Goal: Task Accomplishment & Management: Manage account settings

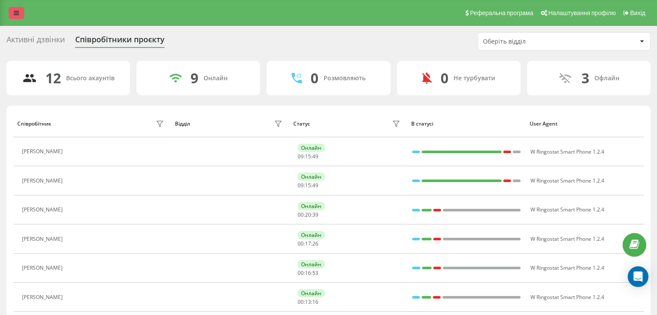
click at [12, 11] on link at bounding box center [17, 13] width 16 height 12
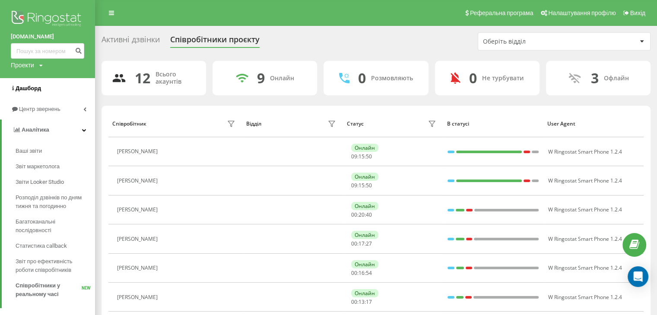
click at [35, 94] on link "Дашборд" at bounding box center [47, 88] width 95 height 21
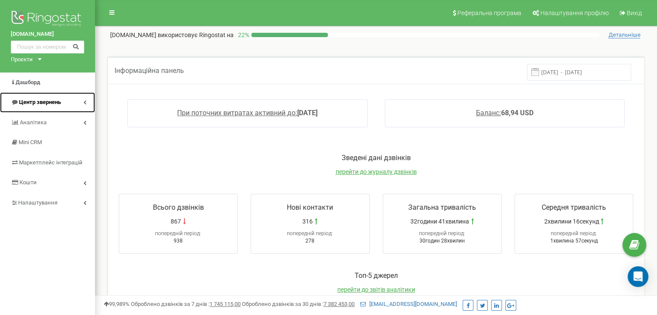
click at [49, 108] on link "Центр звернень" at bounding box center [47, 102] width 95 height 20
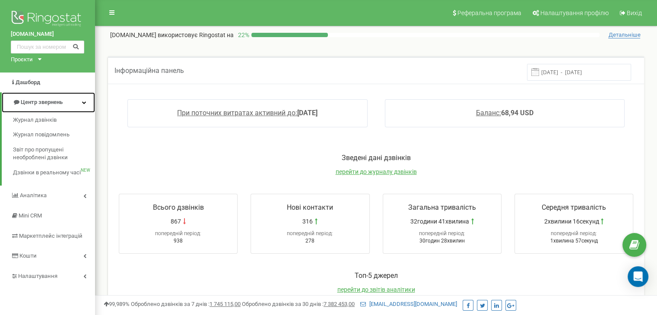
click at [29, 102] on span "Центр звернень" at bounding box center [42, 102] width 42 height 6
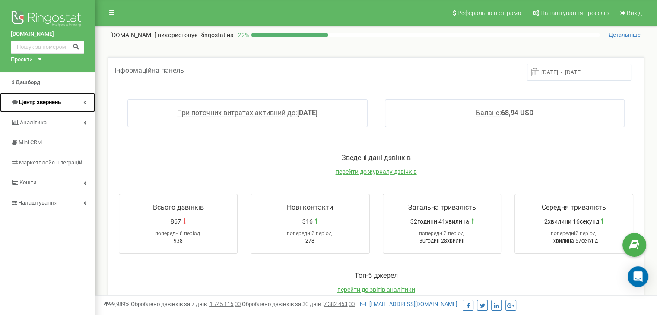
click at [34, 100] on span "Центр звернень" at bounding box center [40, 102] width 42 height 6
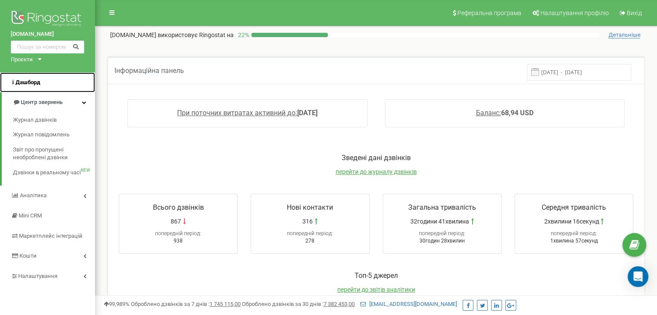
click at [27, 84] on span "Дашборд" at bounding box center [28, 82] width 25 height 6
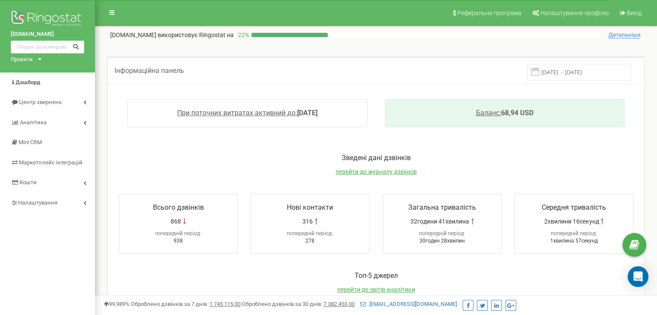
click at [532, 113] on link "Баланс: 68,94 USD" at bounding box center [504, 113] width 57 height 8
click at [481, 113] on span "Баланс:" at bounding box center [488, 113] width 25 height 8
click at [489, 113] on span "Баланс:" at bounding box center [488, 113] width 25 height 8
click at [484, 117] on span "Баланс:" at bounding box center [488, 113] width 25 height 8
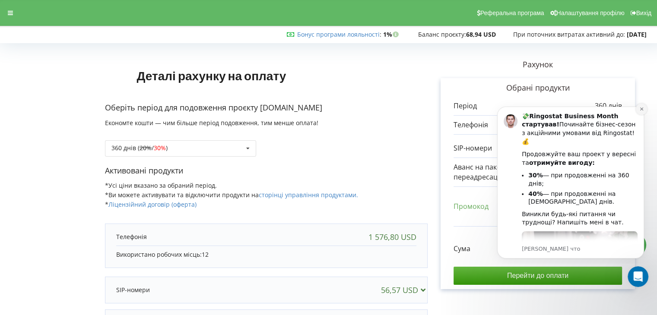
click at [642, 110] on icon "Dismiss notification" at bounding box center [642, 109] width 5 height 5
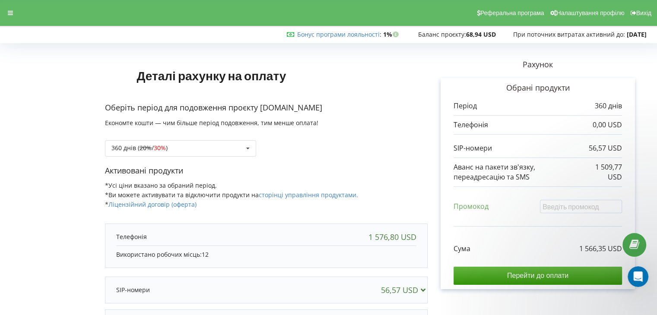
click at [448, 34] on span "Баланс проєкту:" at bounding box center [442, 34] width 48 height 8
click at [358, 35] on link "Бонус програми лояльності" at bounding box center [338, 34] width 83 height 8
click at [293, 192] on link "сторінці управління продуктами." at bounding box center [308, 195] width 99 height 8
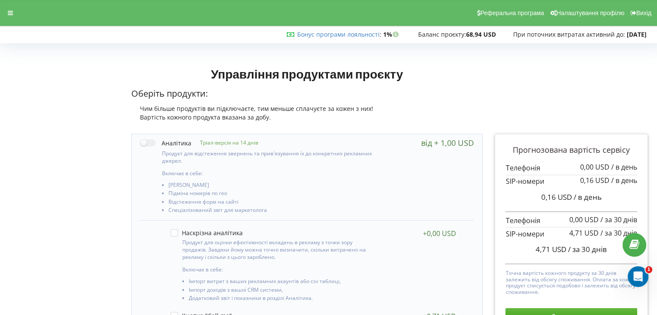
click at [279, 105] on div "Чим більше продуктів ви підключаєте, тим меньше сплачуєте за кожен з них!" at bounding box center [307, 109] width 352 height 9
click at [559, 35] on span "При поточних витратах активний до:" at bounding box center [569, 34] width 112 height 8
click at [579, 11] on span "Налаштування профілю" at bounding box center [591, 13] width 68 height 7
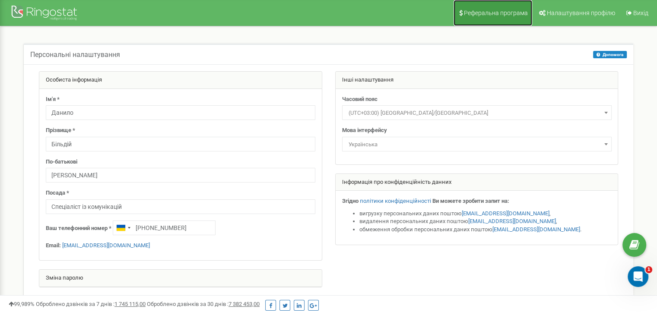
click at [496, 13] on span "Реферальна програма" at bounding box center [496, 13] width 64 height 7
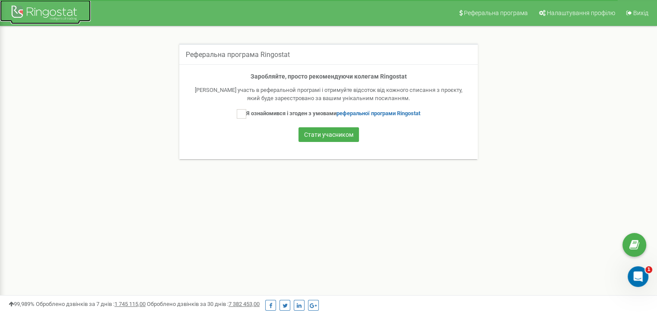
click at [54, 17] on div at bounding box center [45, 13] width 69 height 21
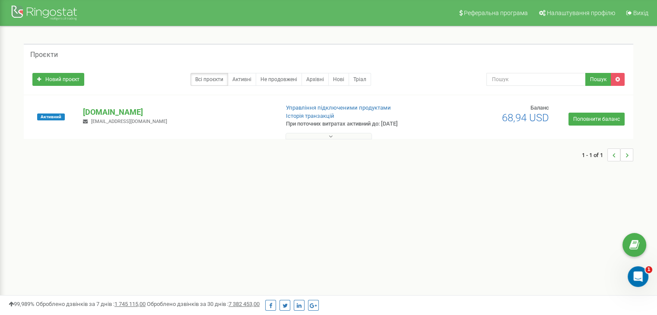
click at [342, 123] on p "При поточних витратах активний до: [DATE]" at bounding box center [355, 124] width 138 height 8
click at [320, 117] on link "Історія транзакцій" at bounding box center [310, 116] width 48 height 6
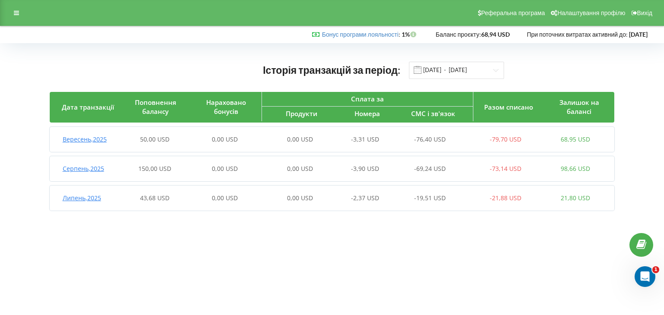
click at [98, 141] on span "Вересень , 2025" at bounding box center [85, 139] width 44 height 8
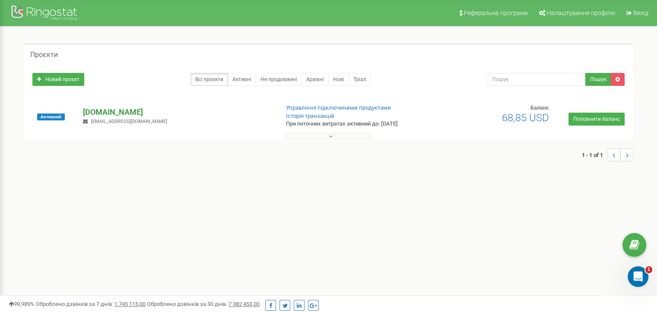
click at [127, 115] on p "[DOMAIN_NAME]" at bounding box center [177, 112] width 189 height 11
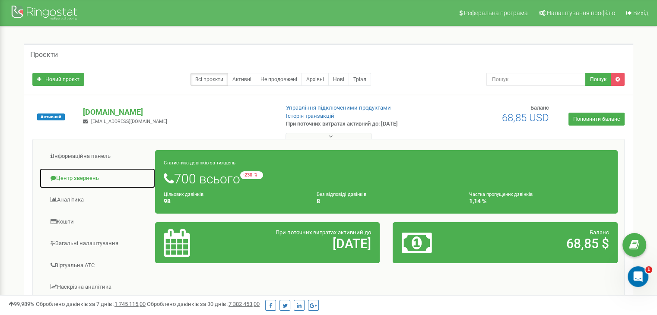
click at [74, 180] on link "Центр звернень" at bounding box center [97, 178] width 116 height 21
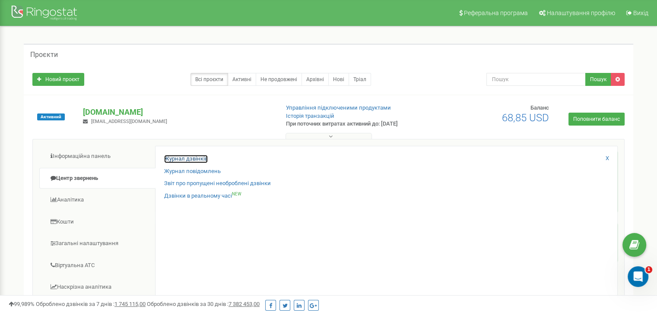
click at [183, 159] on link "Журнал дзвінків" at bounding box center [186, 159] width 44 height 8
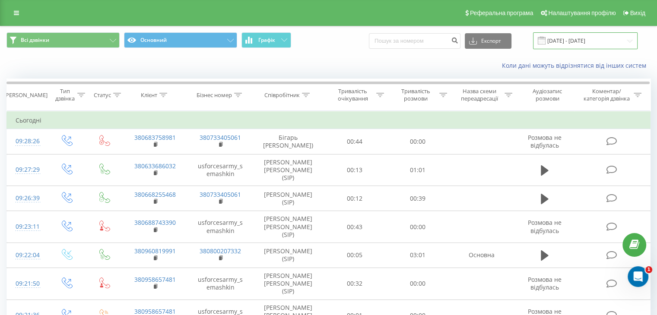
click at [569, 37] on input "[DATE] - [DATE]" at bounding box center [585, 40] width 105 height 17
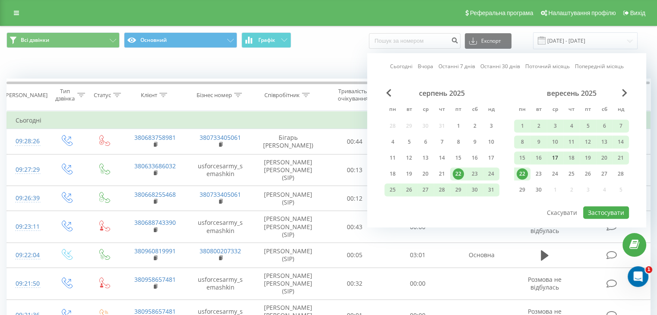
click at [555, 158] on div "17" at bounding box center [555, 158] width 11 height 11
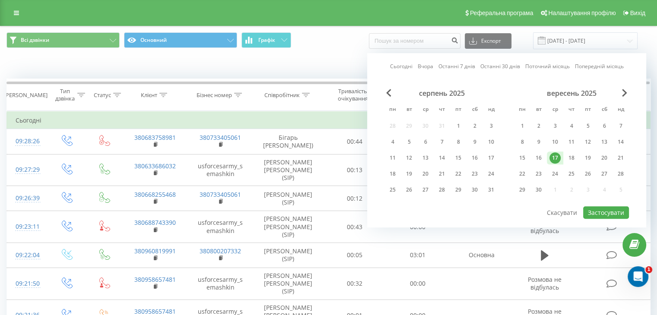
click at [555, 158] on div "17" at bounding box center [555, 158] width 11 height 11
click at [609, 212] on button "Застосувати" at bounding box center [606, 213] width 46 height 13
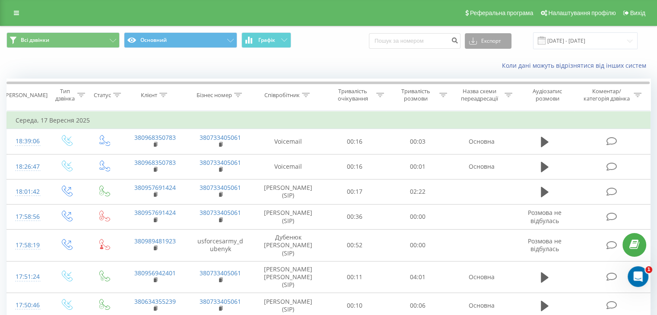
click at [496, 35] on button "Експорт" at bounding box center [488, 41] width 47 height 16
click at [489, 76] on div ".xls" at bounding box center [488, 73] width 46 height 16
click at [595, 37] on input "17.09.2025 - 17.09.2025" at bounding box center [585, 40] width 105 height 17
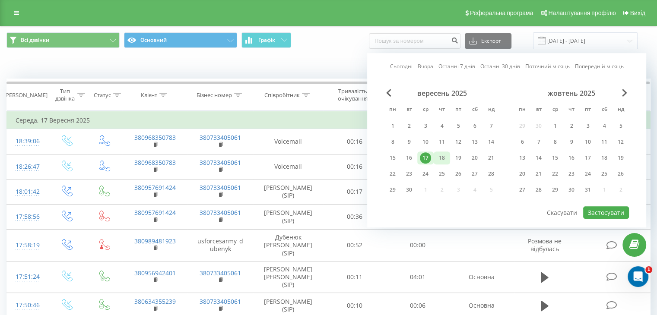
click at [443, 159] on div "18" at bounding box center [441, 158] width 11 height 11
click at [609, 217] on button "Застосувати" at bounding box center [606, 213] width 46 height 13
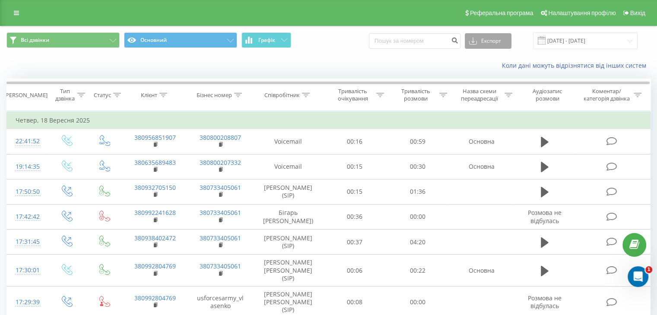
click at [499, 41] on button "Експорт" at bounding box center [488, 41] width 47 height 16
click at [494, 73] on div ".xls" at bounding box center [488, 73] width 46 height 16
click at [573, 40] on input "18.09.2025 - 18.09.2025" at bounding box center [585, 40] width 105 height 17
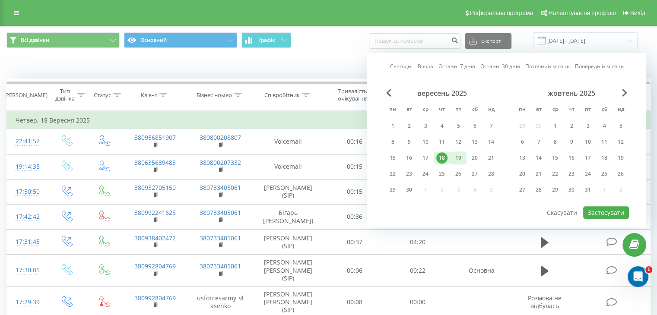
click at [457, 159] on div "19" at bounding box center [458, 158] width 11 height 11
click at [609, 208] on button "Застосувати" at bounding box center [606, 213] width 46 height 13
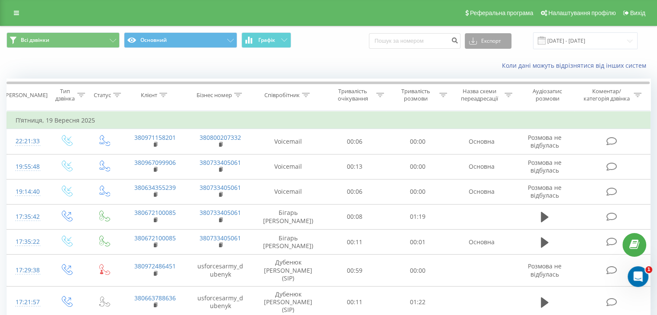
click at [491, 42] on button "Експорт" at bounding box center [488, 41] width 47 height 16
click at [494, 69] on div ".xls" at bounding box center [488, 73] width 46 height 16
click at [587, 45] on input "19.09.2025 - 19.09.2025" at bounding box center [585, 40] width 105 height 17
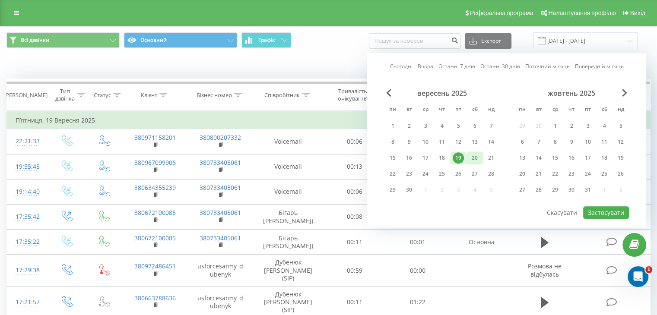
click at [477, 160] on div "20" at bounding box center [474, 158] width 11 height 11
click at [613, 213] on button "Застосувати" at bounding box center [606, 213] width 46 height 13
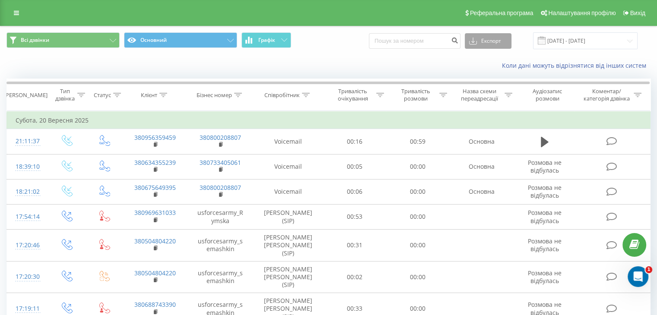
click at [487, 40] on button "Експорт" at bounding box center [488, 41] width 47 height 16
click at [494, 67] on div ".xls" at bounding box center [488, 73] width 46 height 16
click at [583, 37] on input "20.09.2025 - 20.09.2025" at bounding box center [585, 40] width 105 height 17
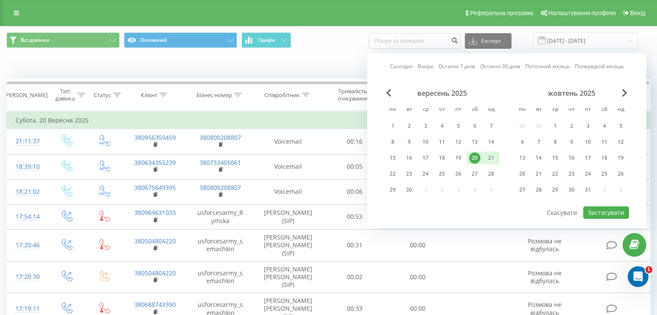
click at [490, 159] on div "21" at bounding box center [491, 158] width 11 height 11
click at [619, 210] on button "Застосувати" at bounding box center [606, 213] width 46 height 13
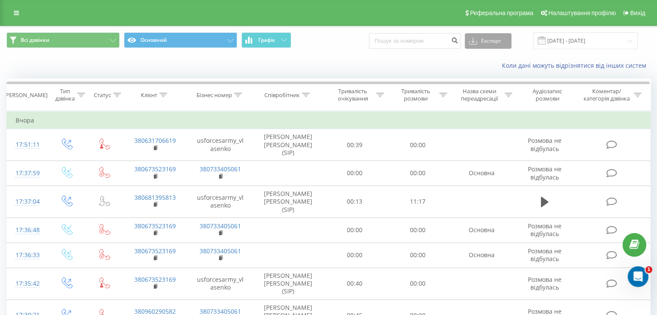
click at [477, 43] on icon at bounding box center [473, 43] width 8 height 4
click at [482, 73] on span ".xls" at bounding box center [477, 72] width 10 height 8
click at [579, 40] on input "21.09.2025 - 21.09.2025" at bounding box center [585, 40] width 105 height 17
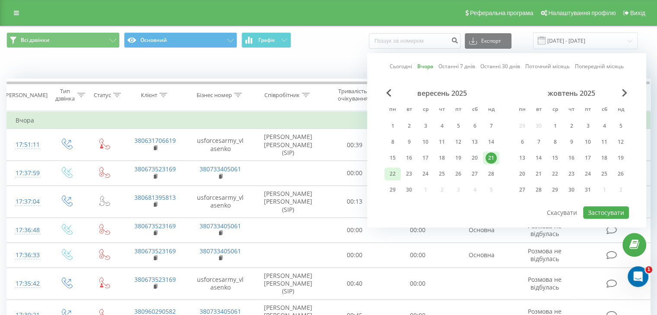
click at [391, 174] on div "22" at bounding box center [392, 174] width 11 height 11
click at [598, 214] on button "Застосувати" at bounding box center [606, 213] width 46 height 13
type input "22.09.2025 - 22.09.2025"
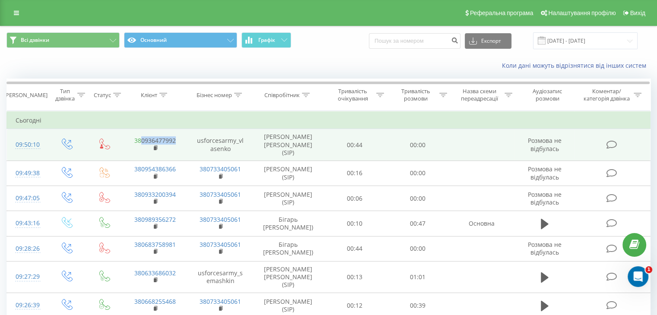
drag, startPoint x: 184, startPoint y: 139, endPoint x: 142, endPoint y: 140, distance: 41.9
click at [142, 140] on td "380936477992" at bounding box center [154, 145] width 65 height 32
copy link "0936477992"
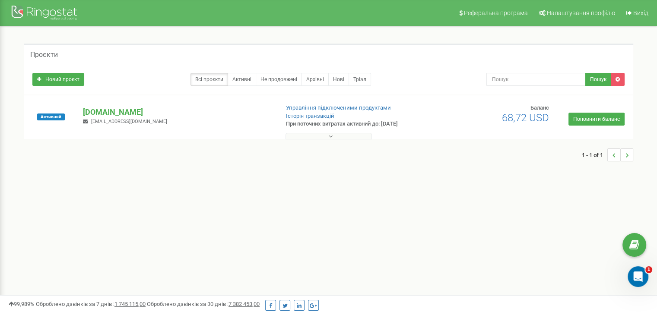
click at [344, 134] on button at bounding box center [329, 136] width 86 height 6
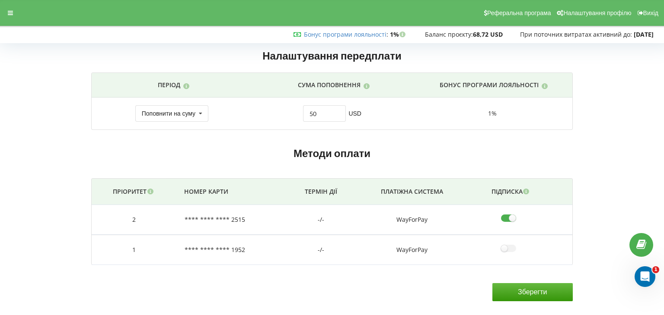
click at [509, 217] on input"] "checkbox" at bounding box center [511, 218] width 21 height 9
checkbox input"] "false"
click at [512, 290] on input "Зберегти" at bounding box center [532, 292] width 80 height 18
